Goal: Find specific page/section: Find specific page/section

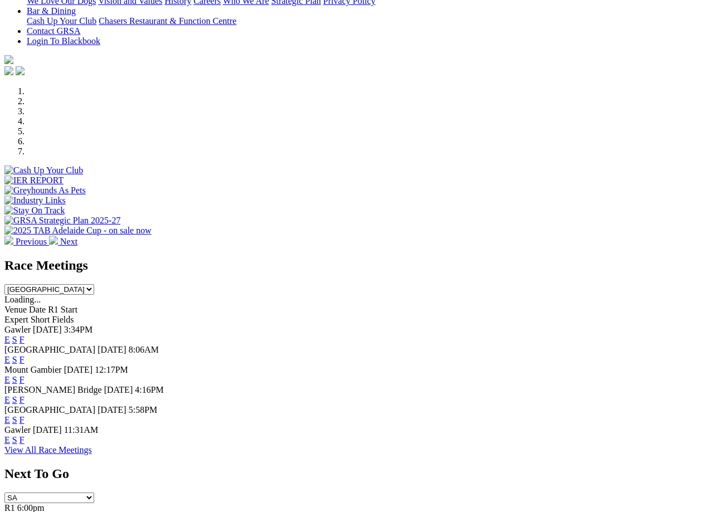
scroll to position [266, 0]
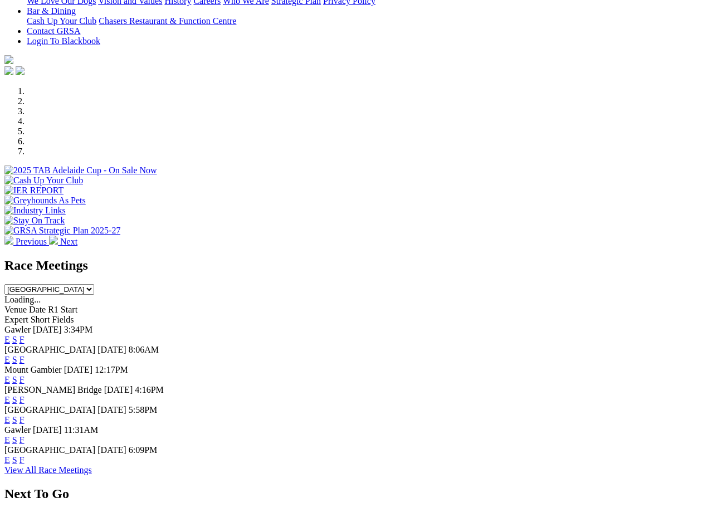
scroll to position [266, 0]
click at [25, 455] on link "F" at bounding box center [21, 459] width 5 height 9
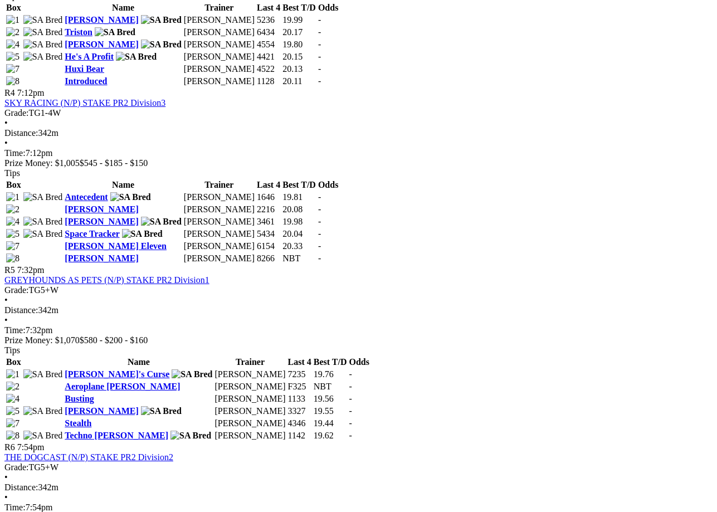
scroll to position [1114, 0]
